Goal: Task Accomplishment & Management: Complete application form

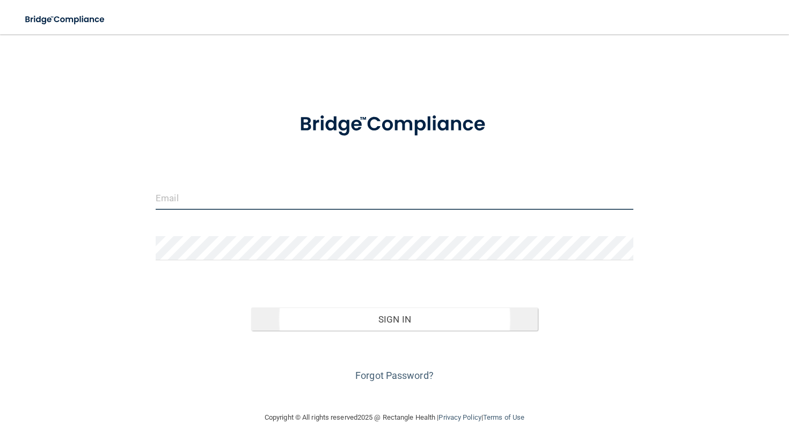
type input "[EMAIL_ADDRESS][DOMAIN_NAME]"
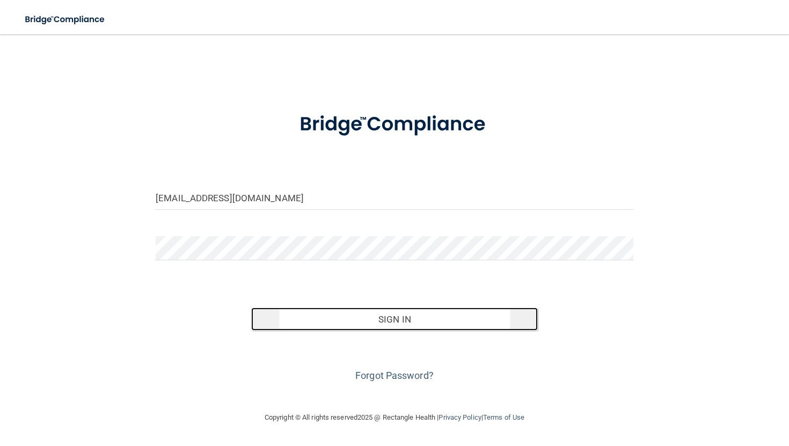
click at [435, 328] on button "Sign In" at bounding box center [394, 319] width 286 height 24
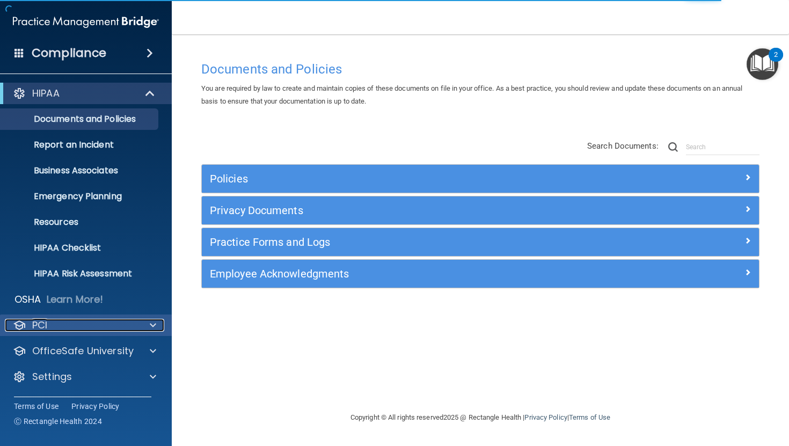
click at [80, 327] on div "PCI" at bounding box center [71, 325] width 133 height 13
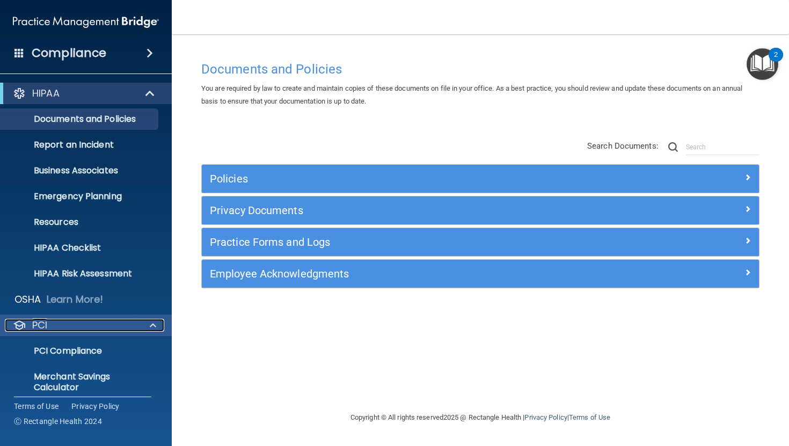
scroll to position [62, 0]
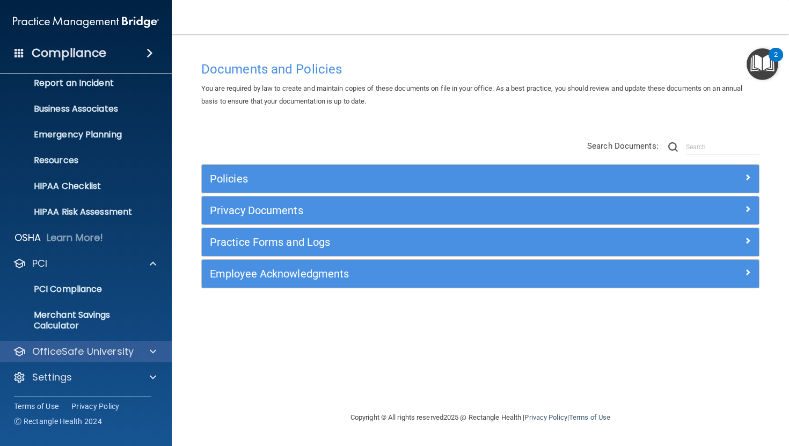
click at [109, 361] on div "OfficeSafe University" at bounding box center [86, 351] width 172 height 21
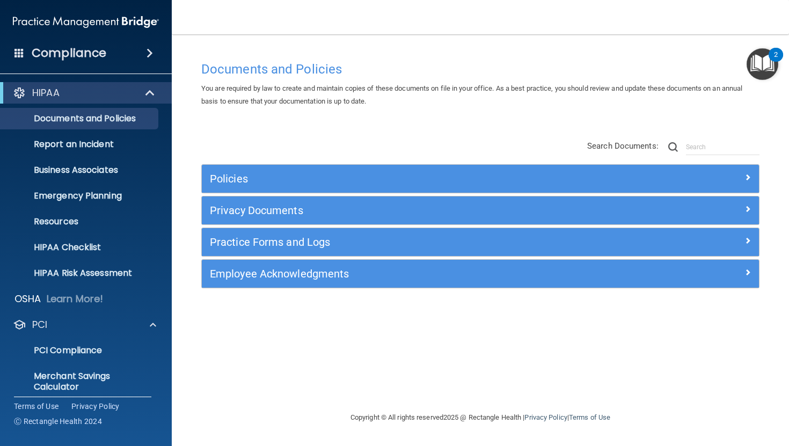
scroll to position [0, 0]
click at [153, 321] on span at bounding box center [153, 325] width 6 height 13
click at [149, 91] on span at bounding box center [150, 93] width 9 height 13
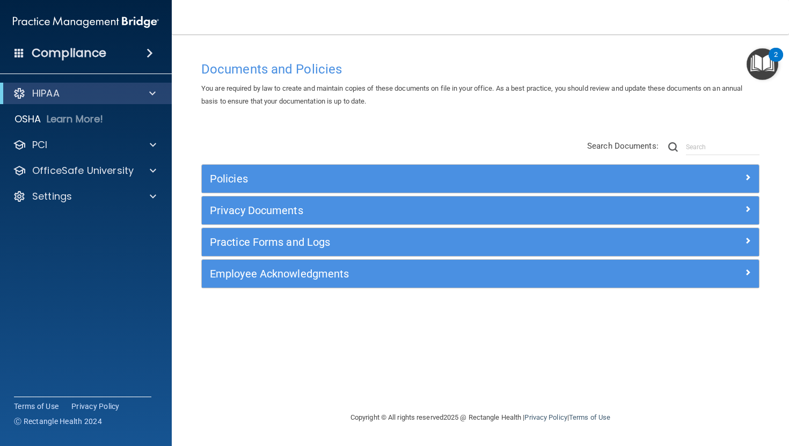
click at [144, 57] on div "Compliance" at bounding box center [86, 53] width 172 height 24
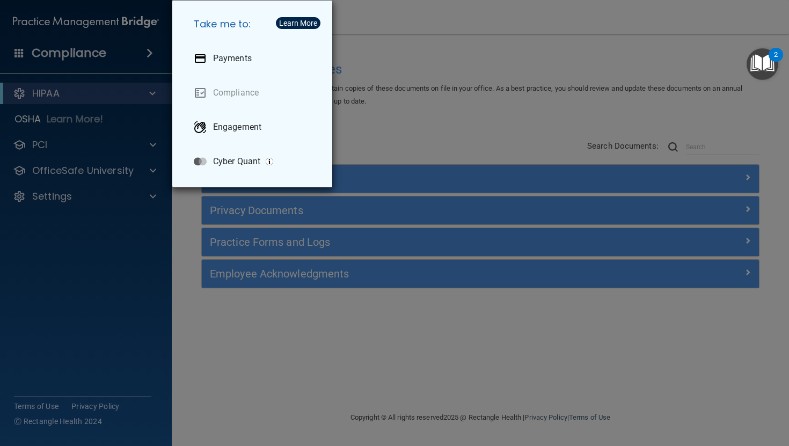
click at [89, 254] on div "Take me to: Payments Compliance Engagement Cyber Quant" at bounding box center [394, 223] width 789 height 446
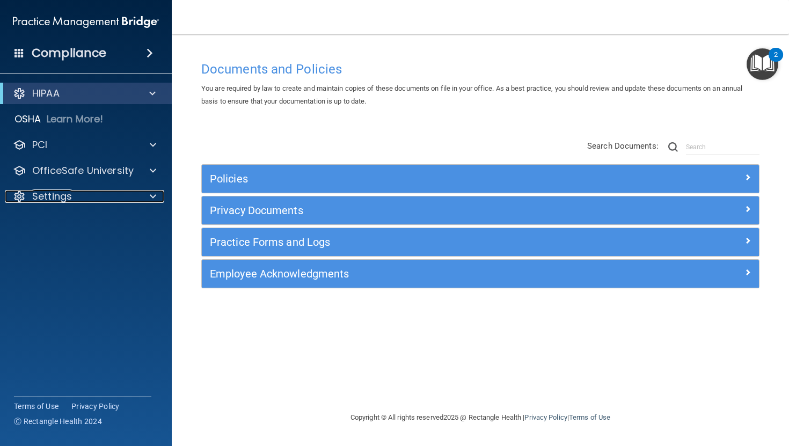
click at [62, 194] on p "Settings" at bounding box center [52, 196] width 40 height 13
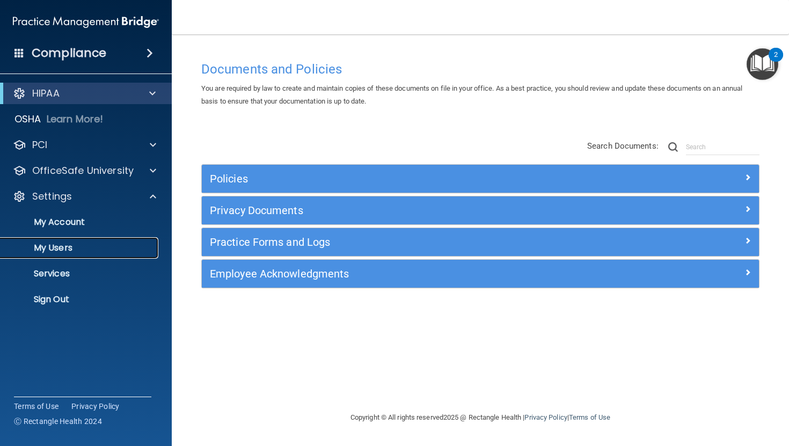
click at [58, 247] on p "My Users" at bounding box center [80, 247] width 146 height 11
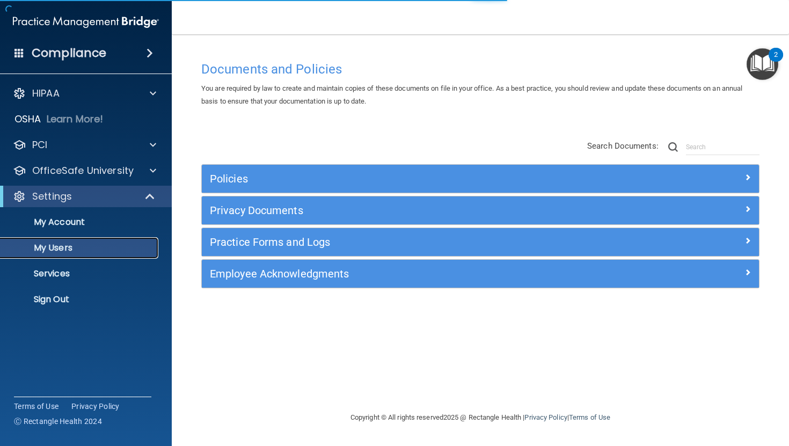
select select "20"
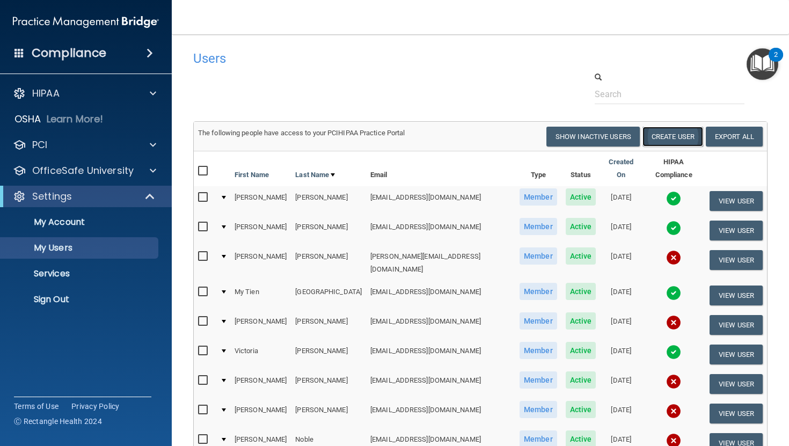
click at [440, 143] on button "Create User" at bounding box center [672, 137] width 61 height 20
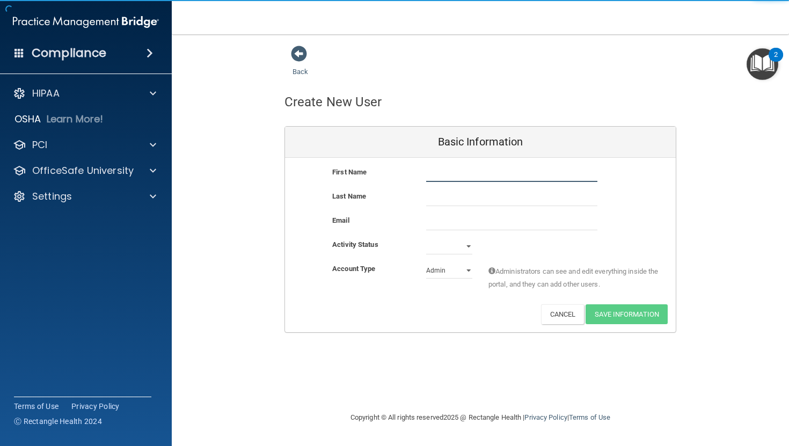
click at [440, 169] on input "text" at bounding box center [511, 174] width 171 height 16
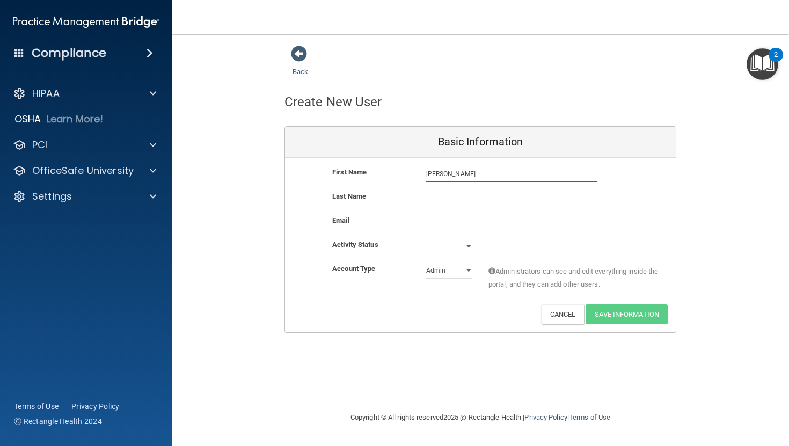
type input "[PERSON_NAME]"
click at [440, 194] on input "text" at bounding box center [511, 198] width 171 height 16
type input "Lupos"
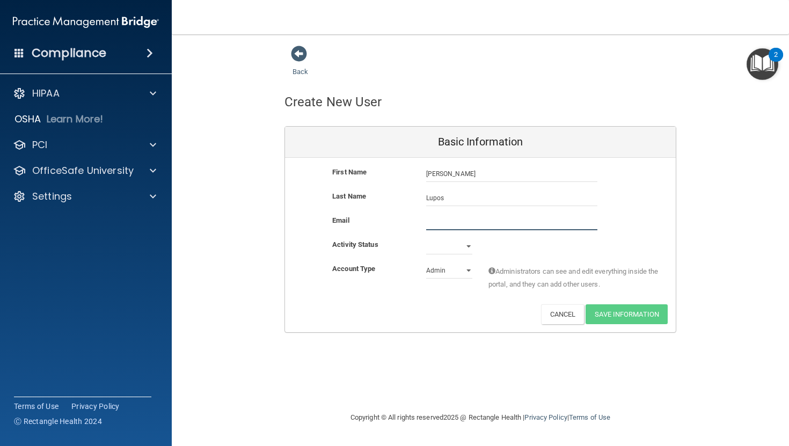
click at [440, 216] on input "email" at bounding box center [511, 222] width 171 height 16
type input "[EMAIL_ADDRESS][DOMAIN_NAME]"
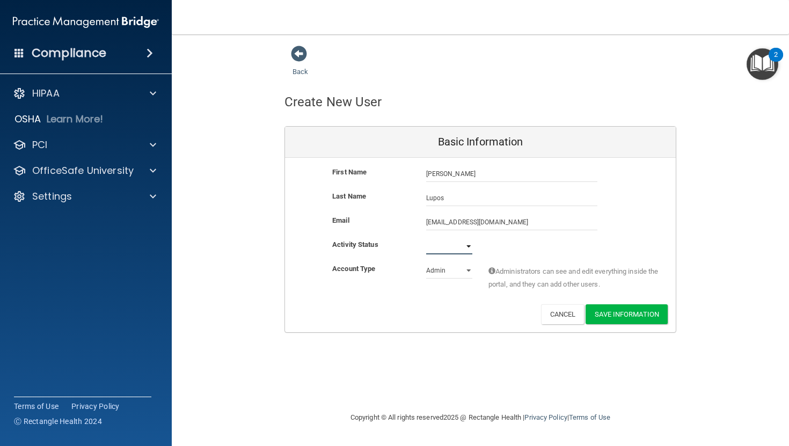
click at [440, 245] on select "Active Inactive" at bounding box center [449, 246] width 46 height 16
select select "active"
click at [426, 238] on select "Active Inactive" at bounding box center [449, 246] width 46 height 16
click at [440, 269] on select "Admin Member" at bounding box center [449, 270] width 46 height 16
select select "practice_member"
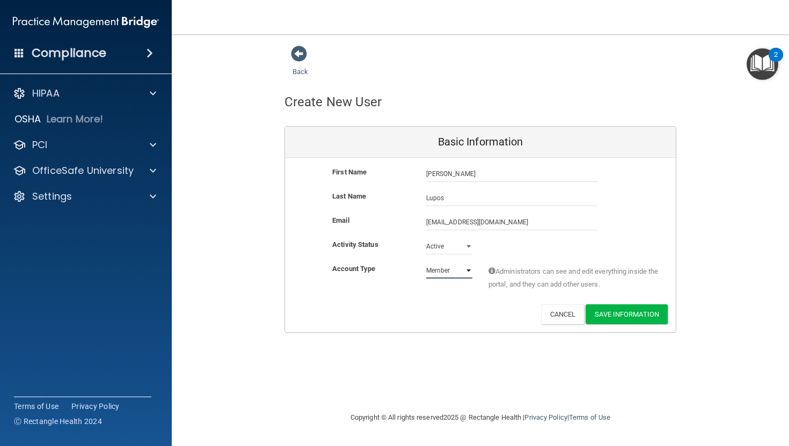
click at [426, 262] on select "Admin Member" at bounding box center [449, 270] width 46 height 16
click at [440, 317] on button "Save Information" at bounding box center [626, 314] width 82 height 20
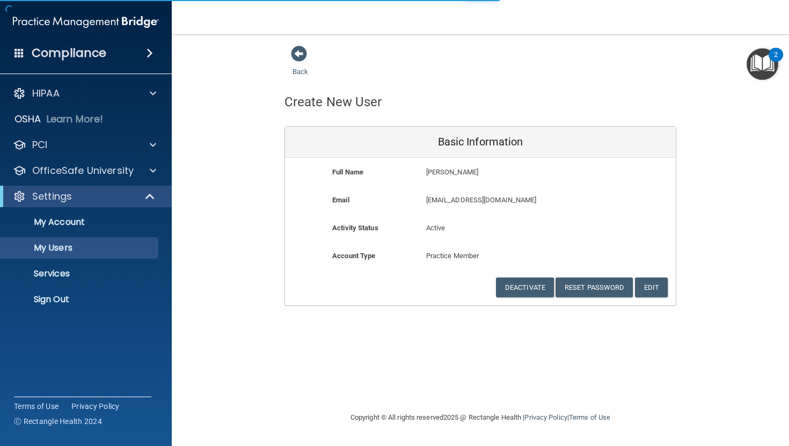
select select "20"
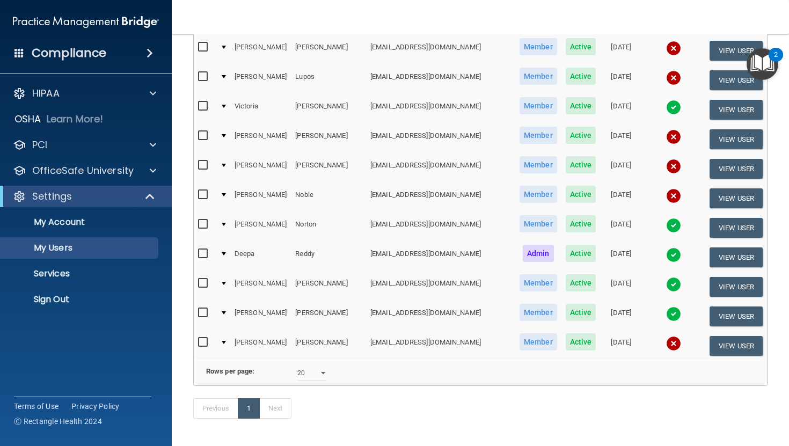
scroll to position [311, 0]
